Goal: Task Accomplishment & Management: Manage account settings

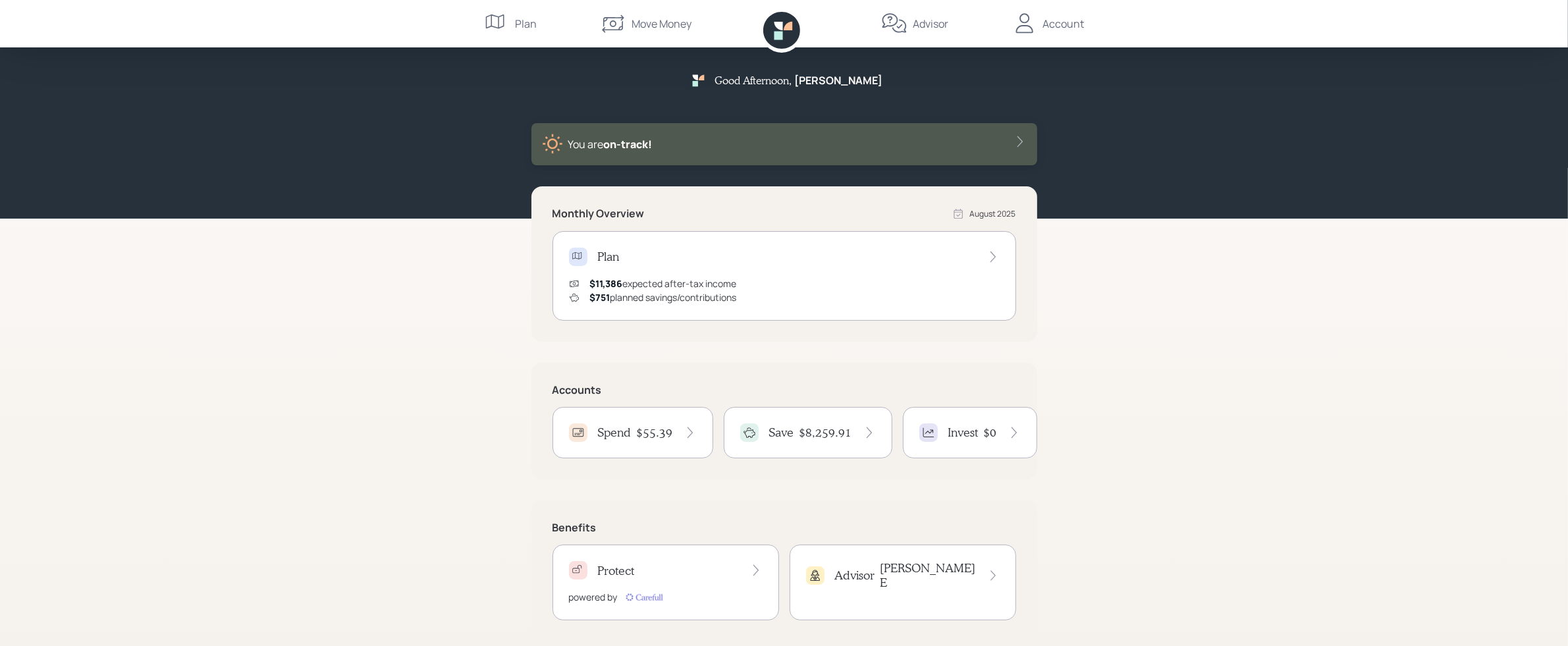
click at [638, 14] on div "Move Money" at bounding box center [646, 23] width 92 height 47
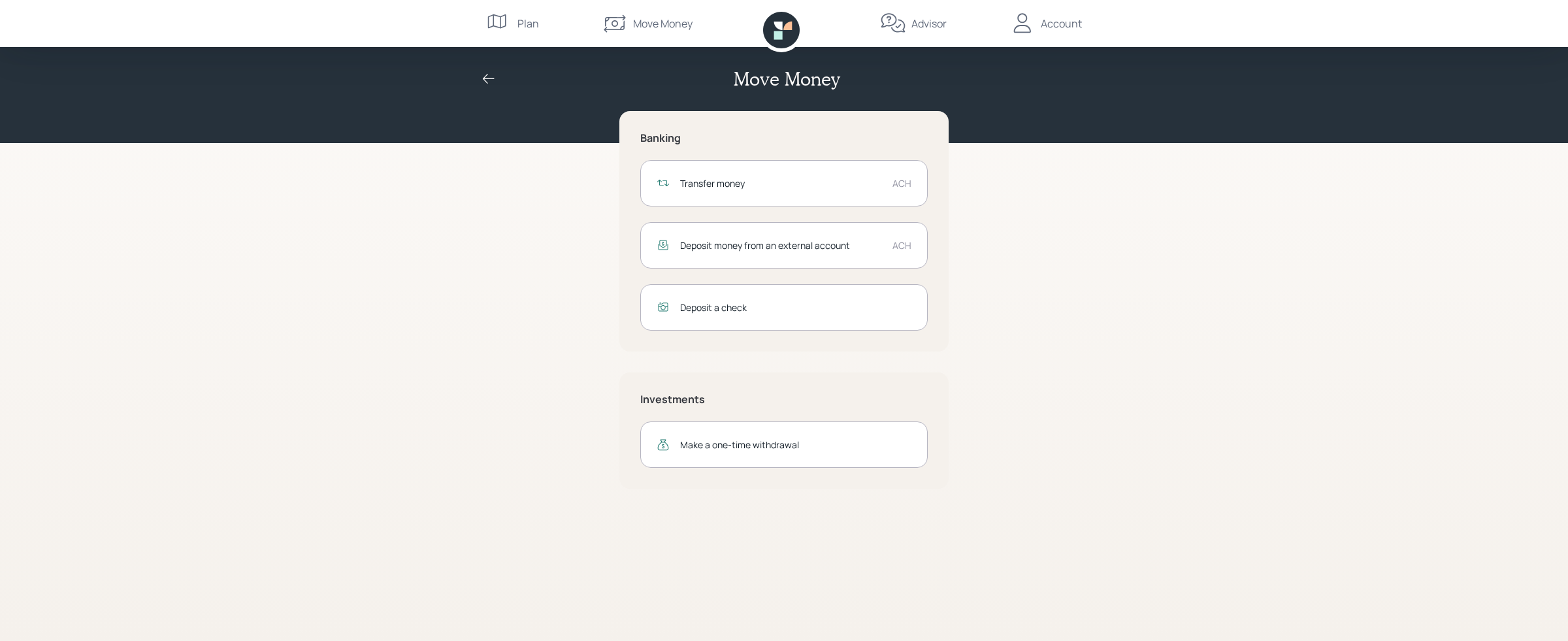
click at [731, 193] on div "Transfer money ACH" at bounding box center [783, 184] width 287 height 46
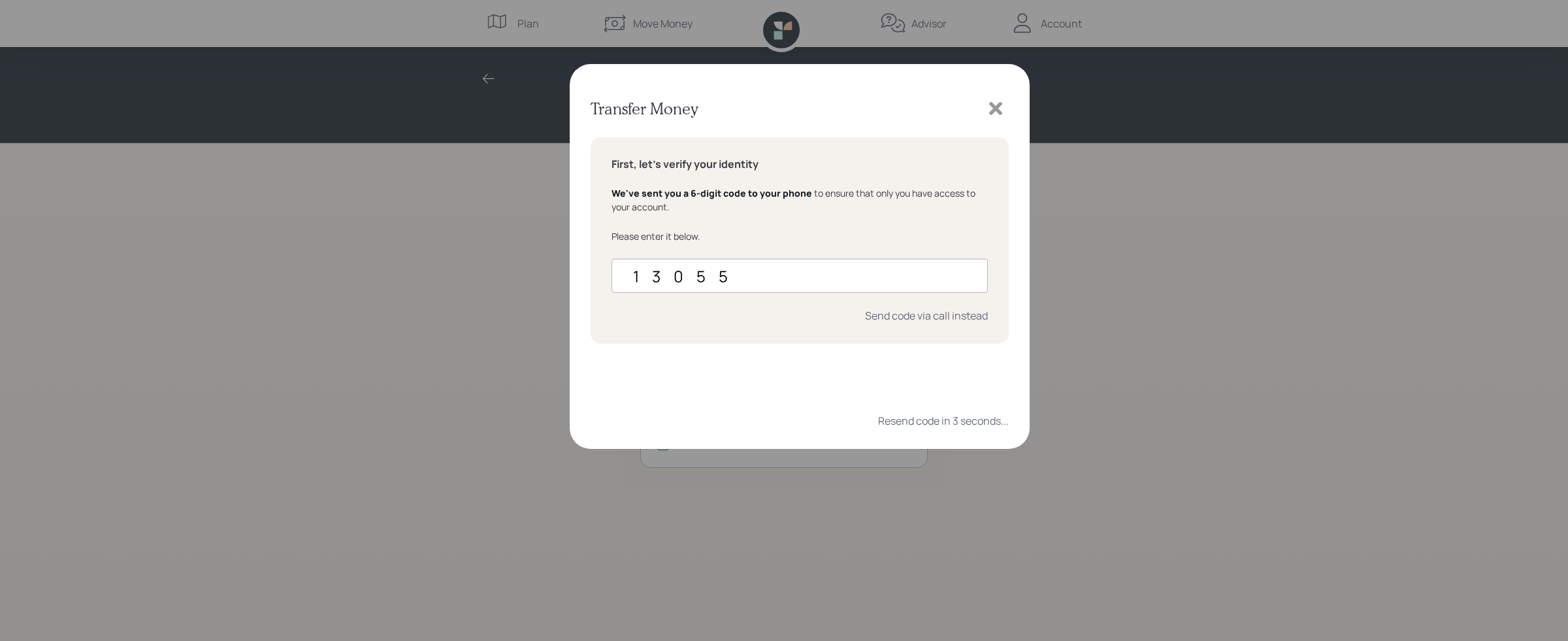
type input "130554"
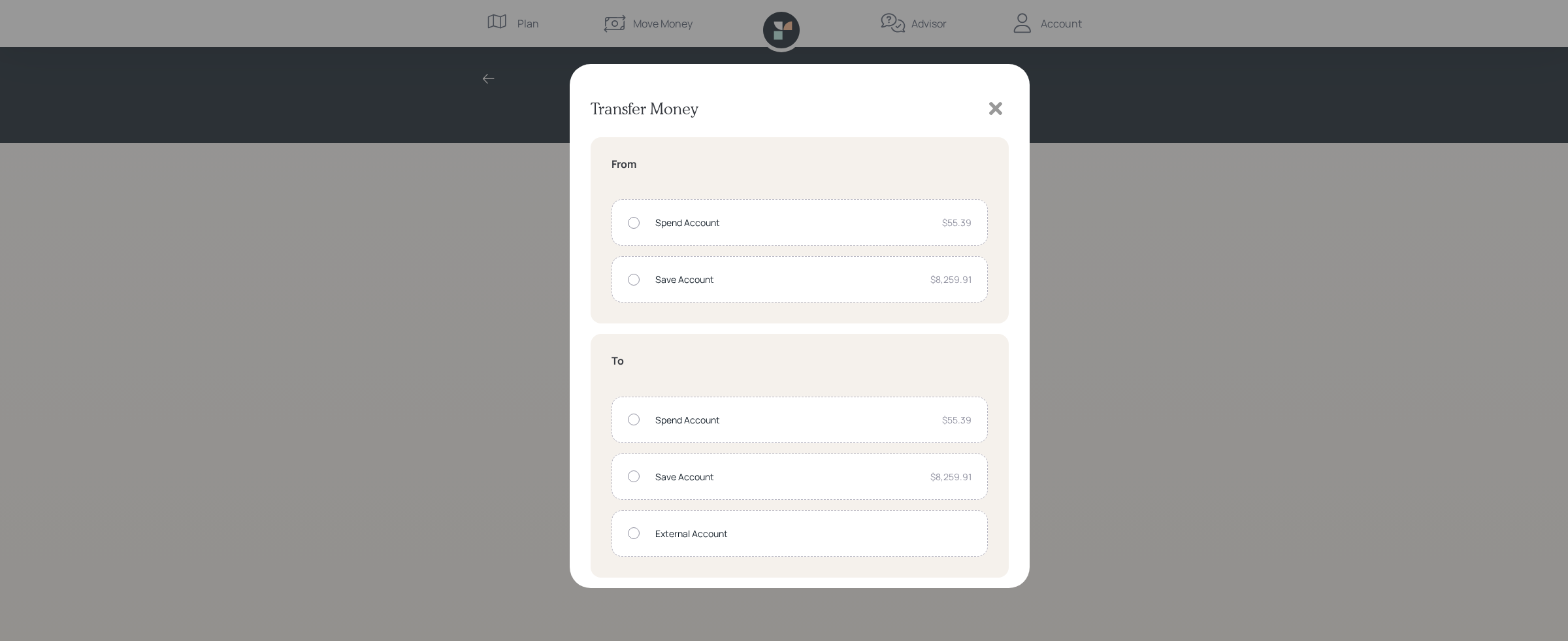
click at [734, 276] on div "Save Account" at bounding box center [787, 279] width 265 height 13
radio input "true"
click at [666, 534] on div "External Account" at bounding box center [813, 534] width 316 height 13
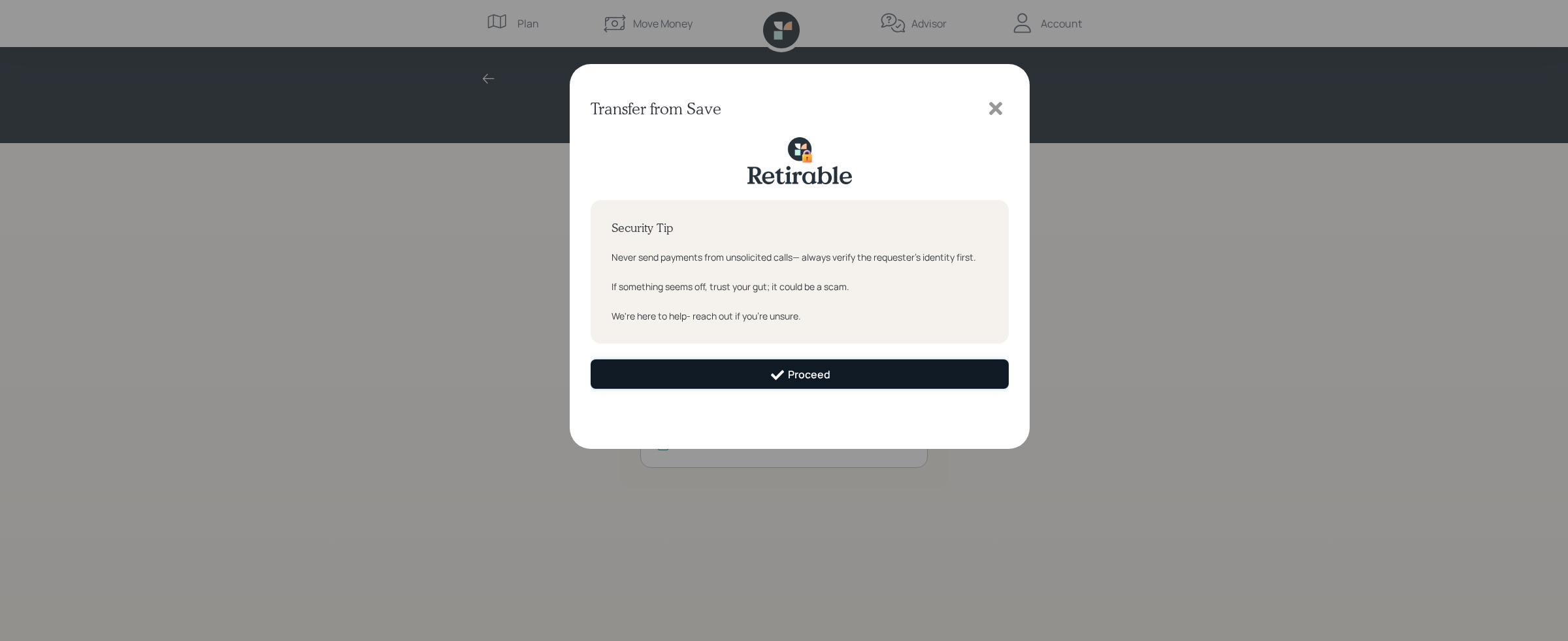
click at [781, 379] on icon at bounding box center [777, 375] width 16 height 16
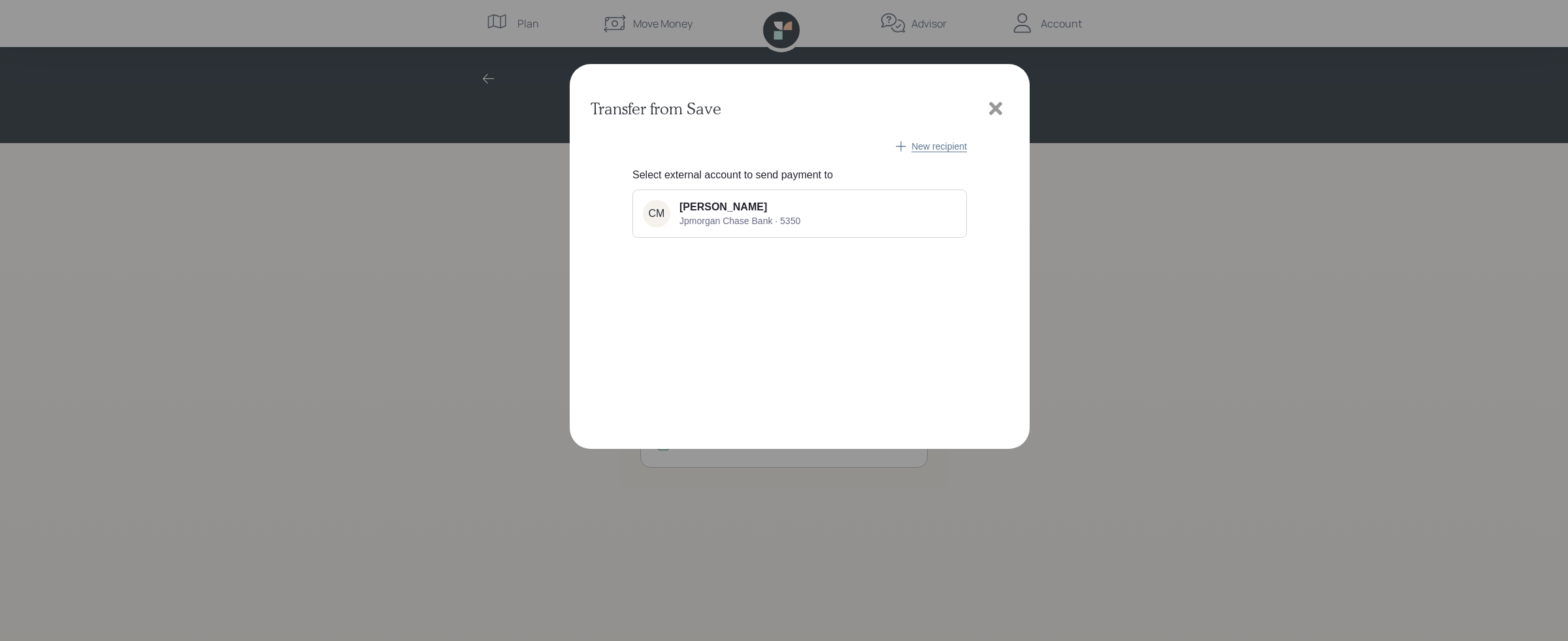
click at [939, 142] on span "New recipient" at bounding box center [939, 146] width 55 height 10
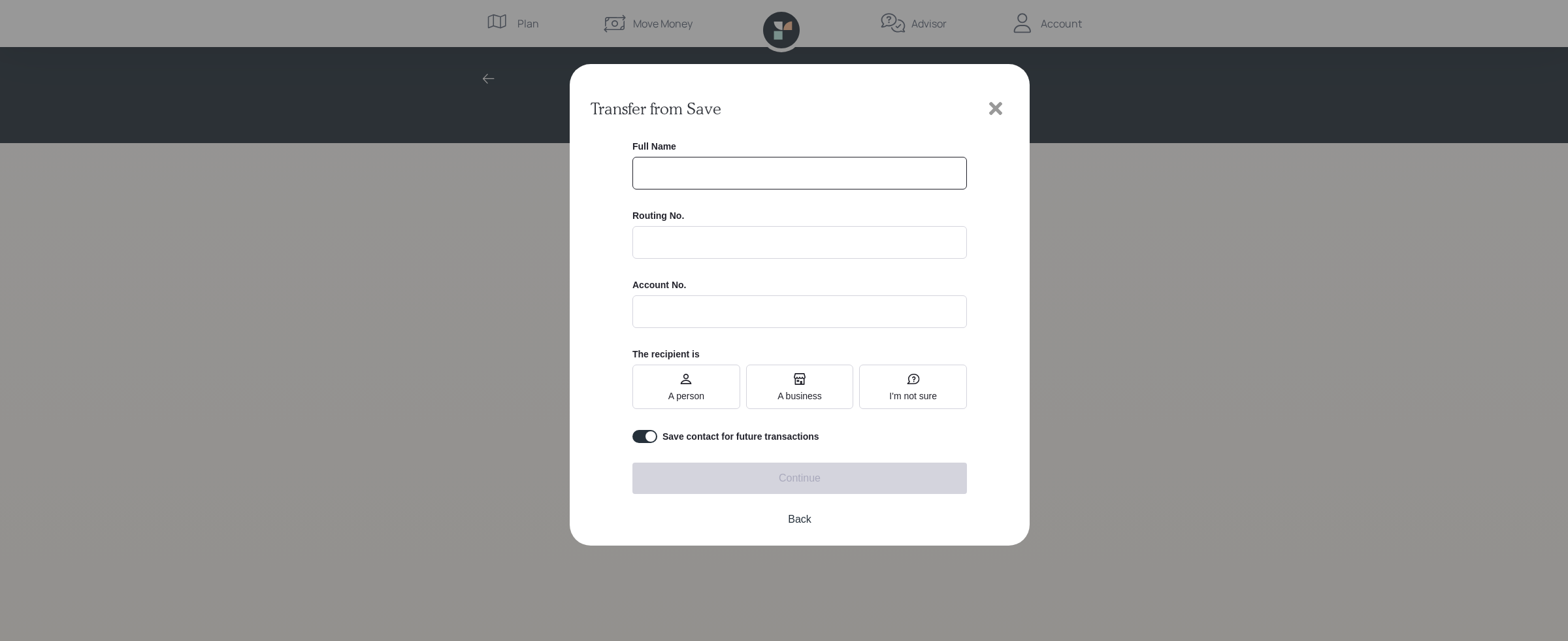
click at [750, 180] on input "text" at bounding box center [800, 173] width 334 height 33
type input "[PERSON_NAME]"
click at [742, 241] on input at bounding box center [800, 243] width 334 height 33
type input "021200025"
click at [769, 273] on div "Full Name [PERSON_NAME] Routing No. [US_BANK_ROUTING_MICR] Account No. The reci…" at bounding box center [800, 292] width 334 height 302
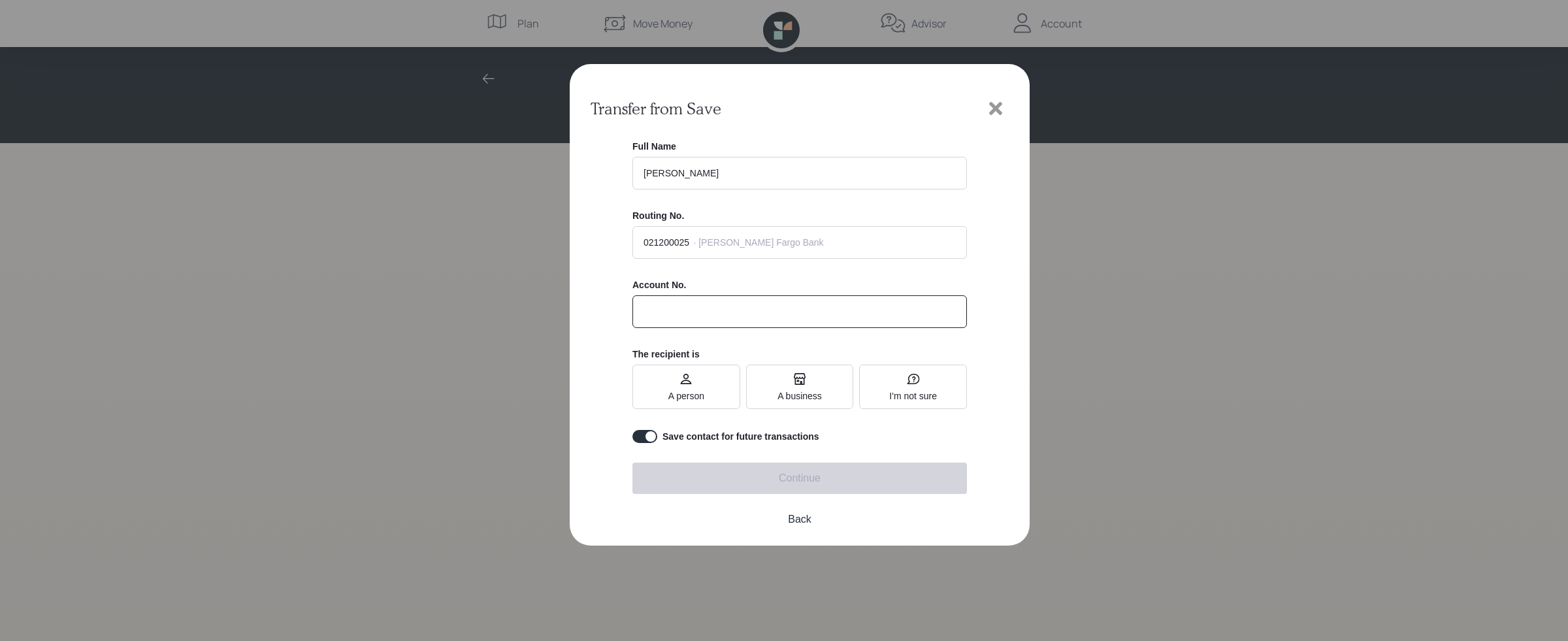
click at [681, 308] on input "text" at bounding box center [800, 312] width 334 height 33
type input "*********"
click at [780, 338] on div "Full Name [PERSON_NAME] Routing No. [US_BANK_ROUTING_MICR] · [PERSON_NAME] Farg…" at bounding box center [800, 292] width 334 height 302
click at [697, 392] on span "A person" at bounding box center [686, 396] width 36 height 10
click at [668, 387] on input "A person" at bounding box center [668, 387] width 0 height 0
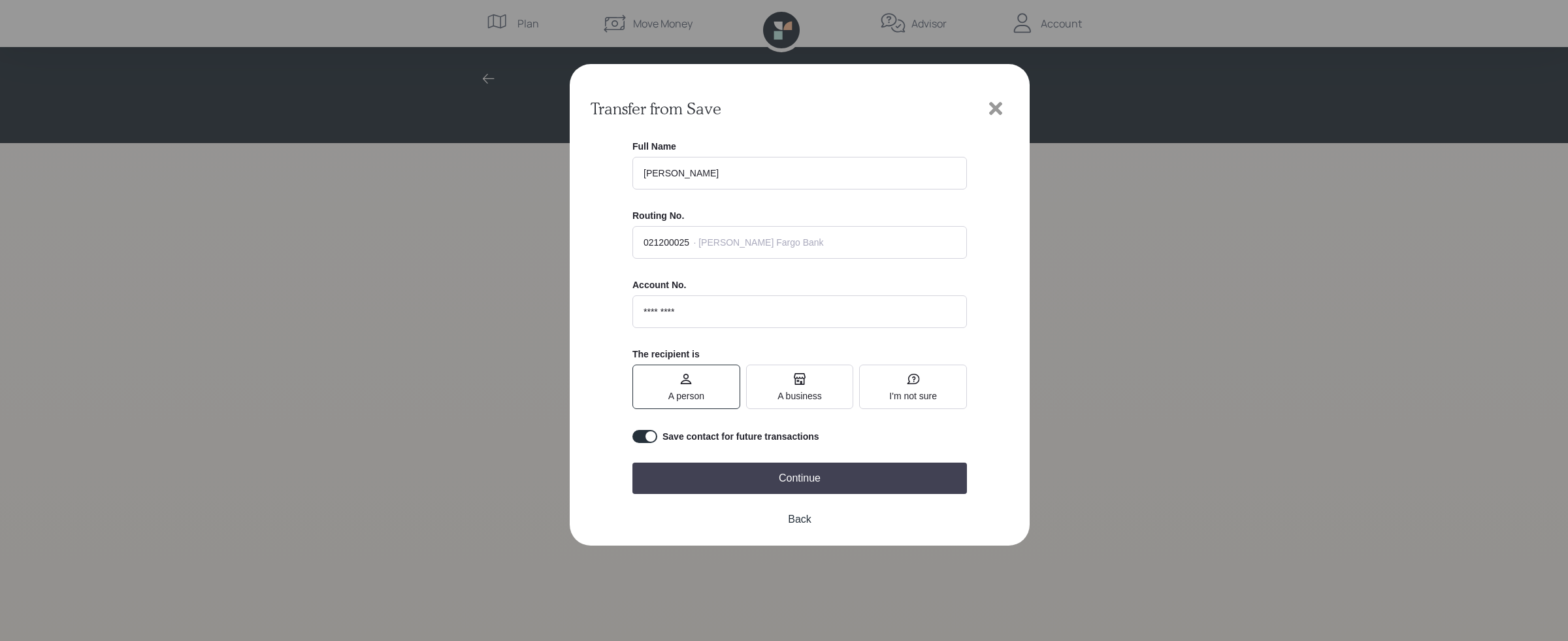
click at [648, 431] on input "checkbox" at bounding box center [645, 437] width 25 height 13
checkbox input "false"
click at [712, 478] on button "Continue" at bounding box center [800, 478] width 334 height 31
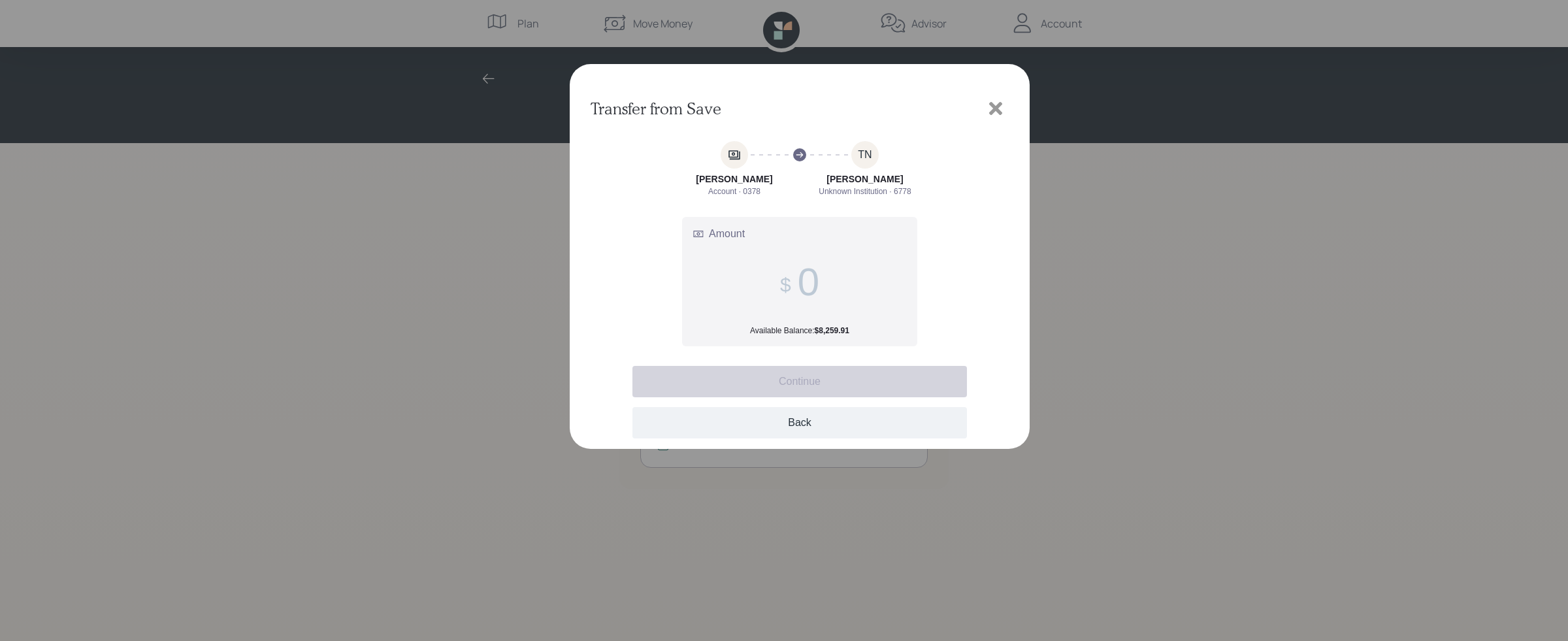
click at [881, 422] on button "Back" at bounding box center [800, 423] width 334 height 31
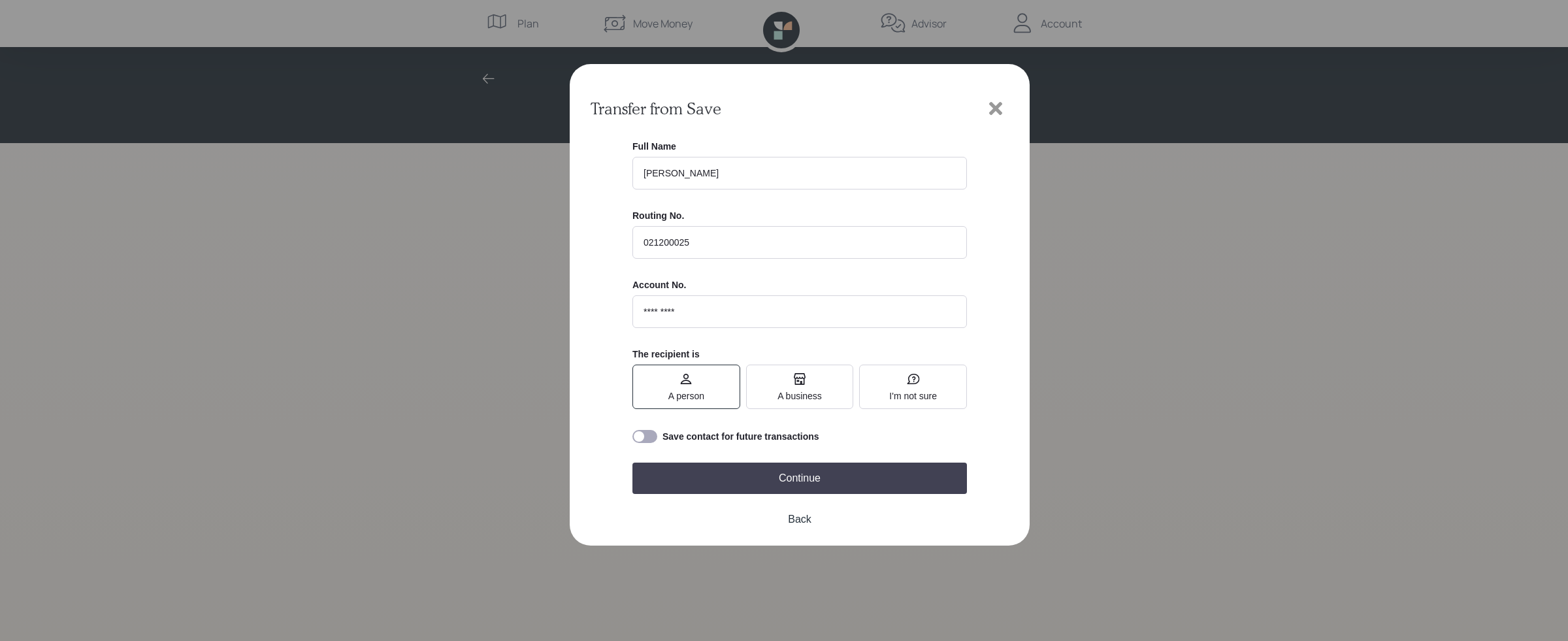
click at [994, 111] on icon at bounding box center [996, 109] width 13 height 13
